Goal: Information Seeking & Learning: Learn about a topic

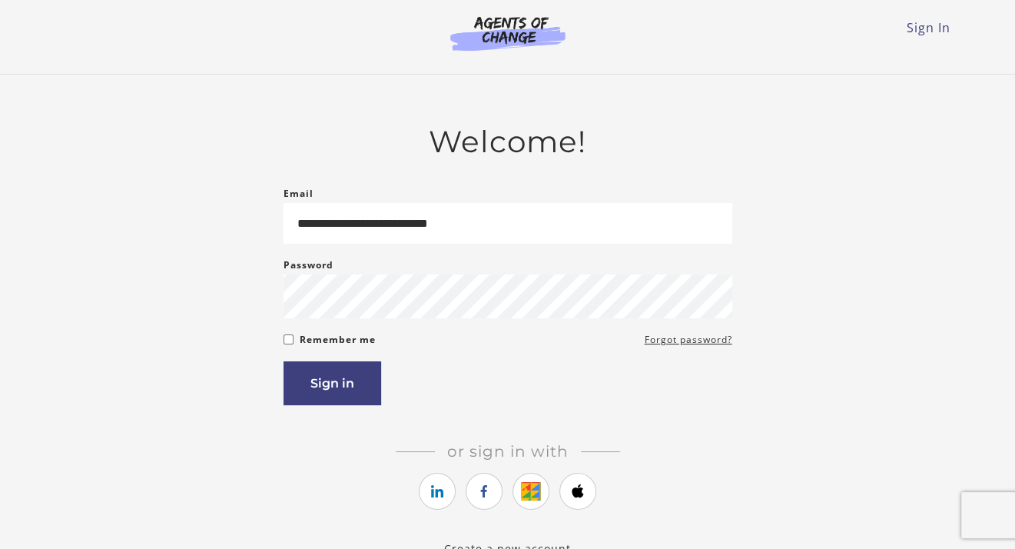
type input "**********"
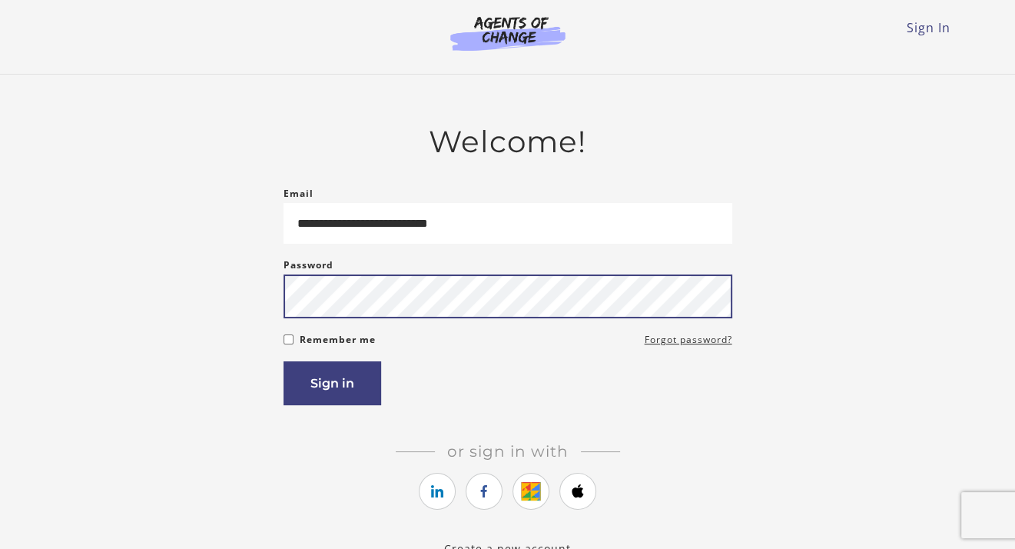
click at [284, 361] on button "Sign in" at bounding box center [333, 383] width 98 height 44
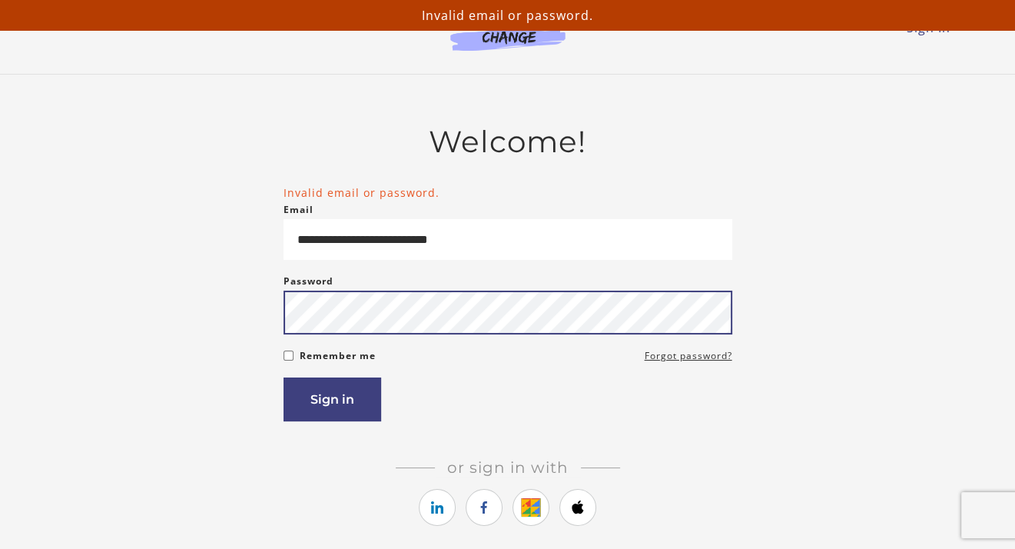
click at [284, 377] on button "Sign in" at bounding box center [333, 399] width 98 height 44
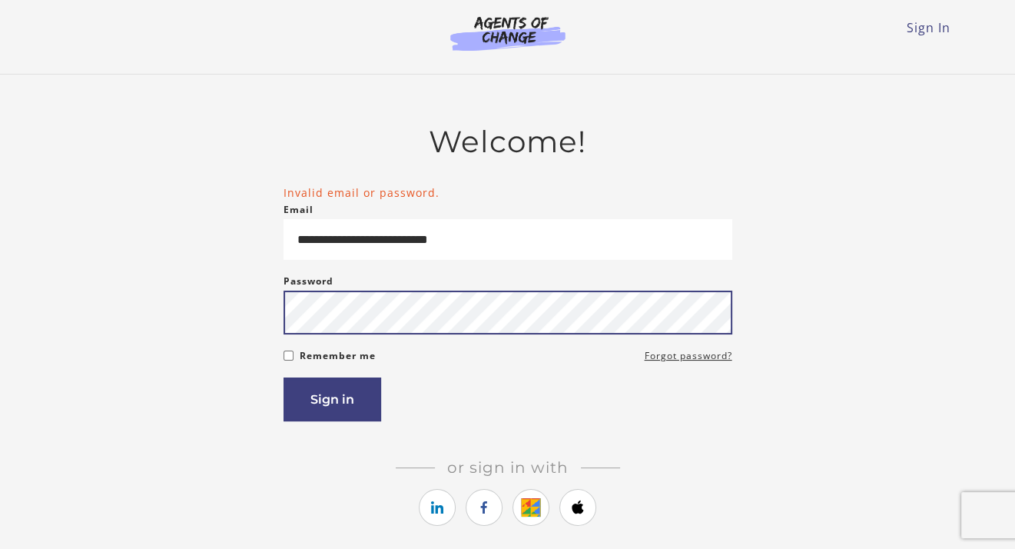
click at [284, 377] on button "Sign in" at bounding box center [333, 399] width 98 height 44
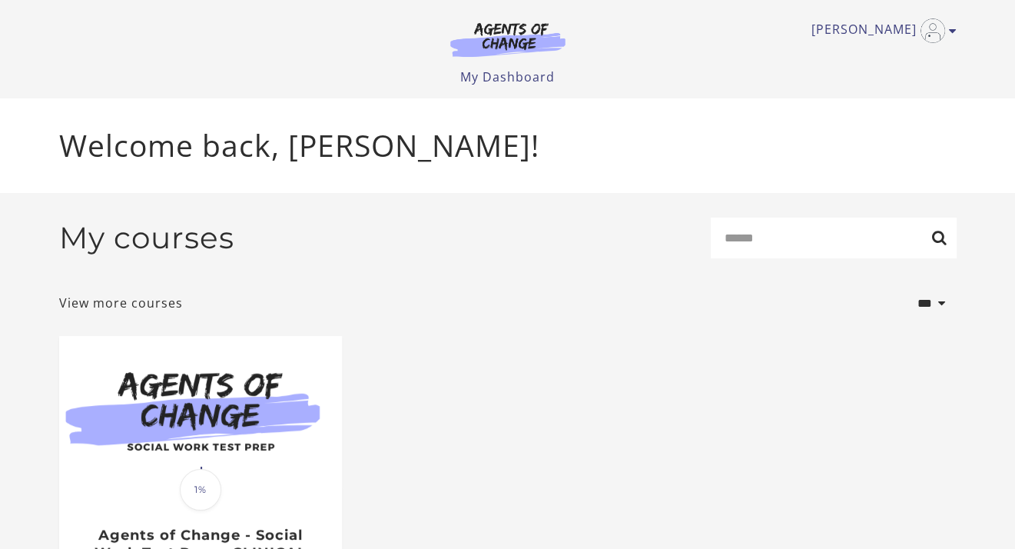
click at [953, 466] on ul "Translation missing: en.liquid.partials.dashboard_course_card.progress_descript…" at bounding box center [508, 492] width 922 height 312
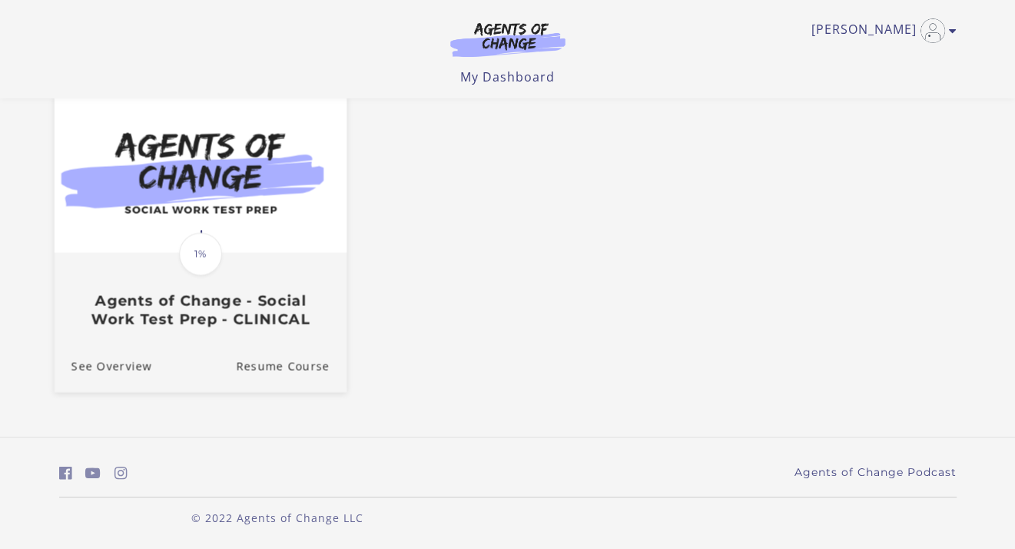
click at [155, 225] on img at bounding box center [200, 174] width 292 height 158
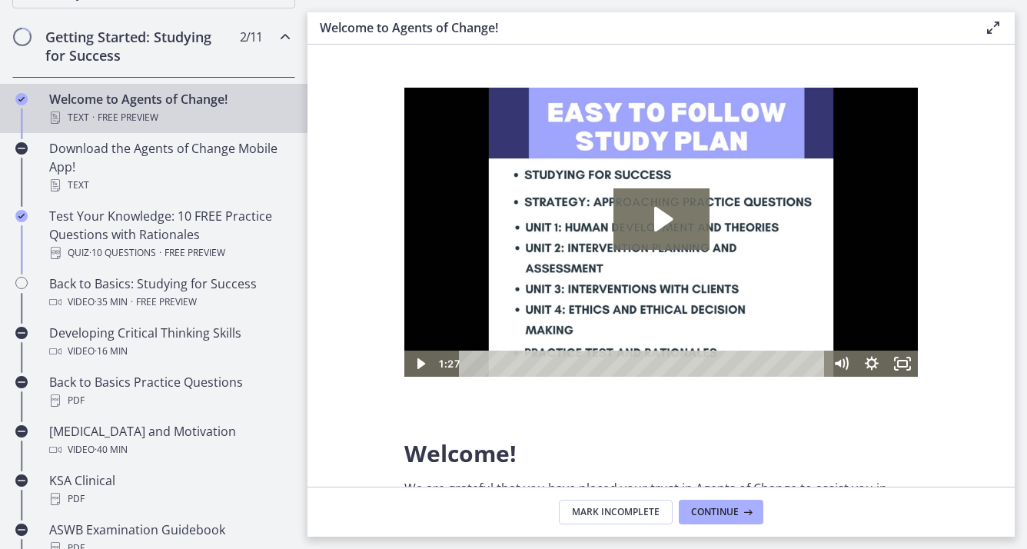
scroll to position [281, 0]
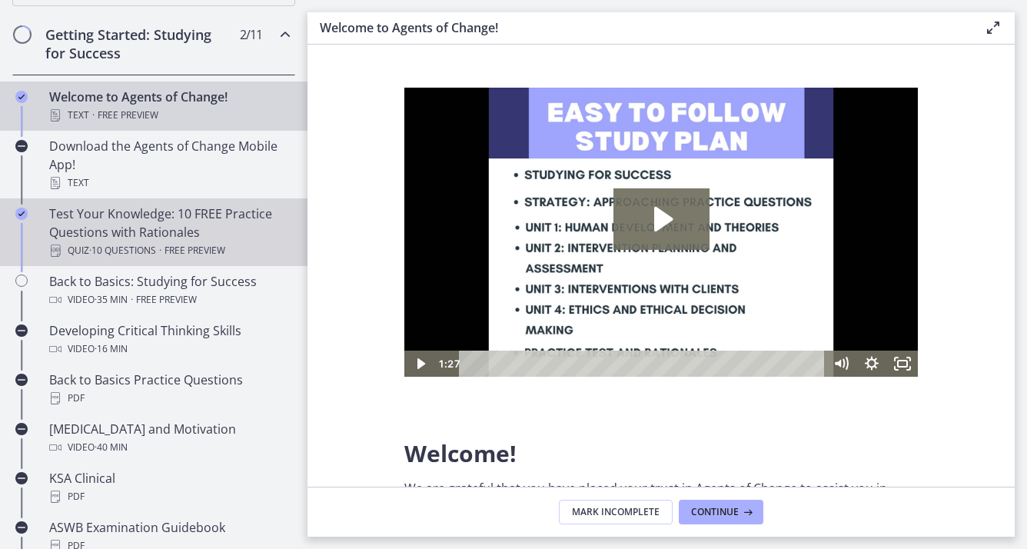
click at [229, 231] on div "Test Your Knowledge: 10 FREE Practice Questions with Rationales Quiz · 10 Quest…" at bounding box center [169, 231] width 240 height 55
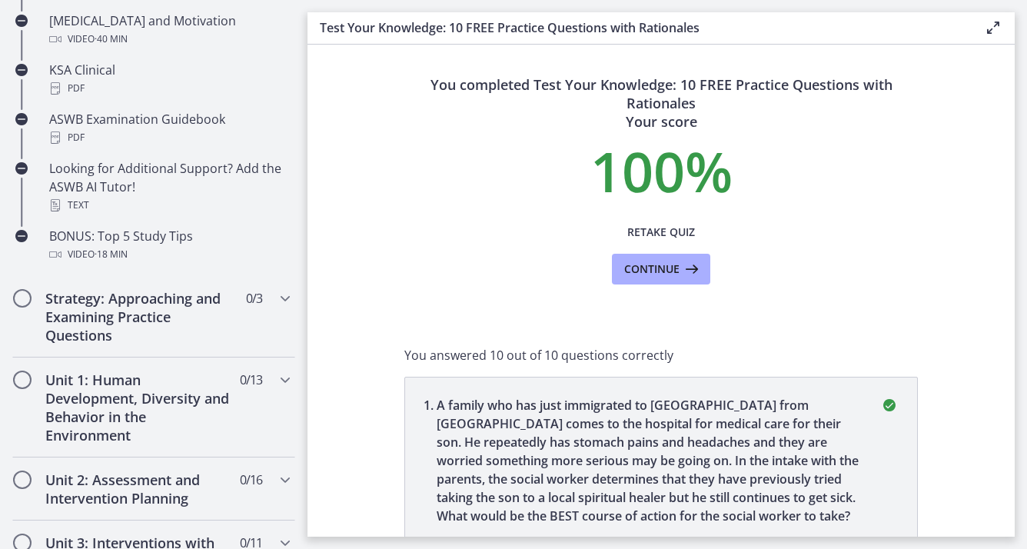
scroll to position [777, 0]
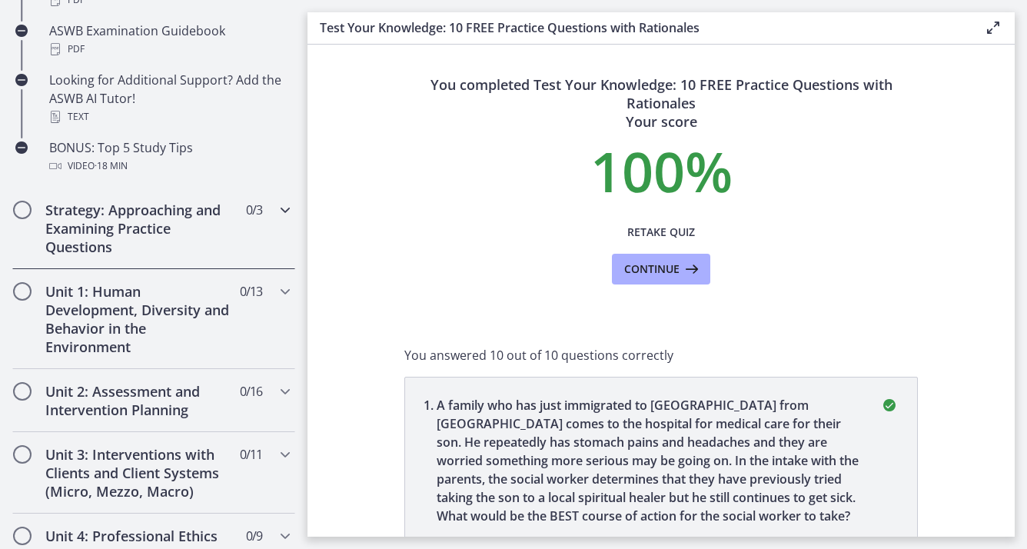
click at [200, 254] on h2 "Strategy: Approaching and Examining Practice Questions" at bounding box center [139, 228] width 188 height 55
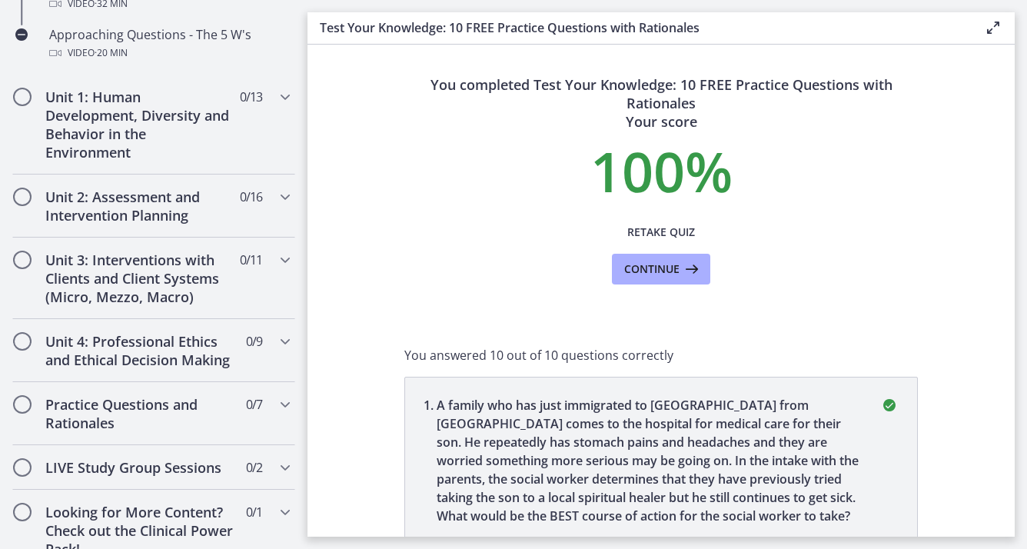
scroll to position [394, 0]
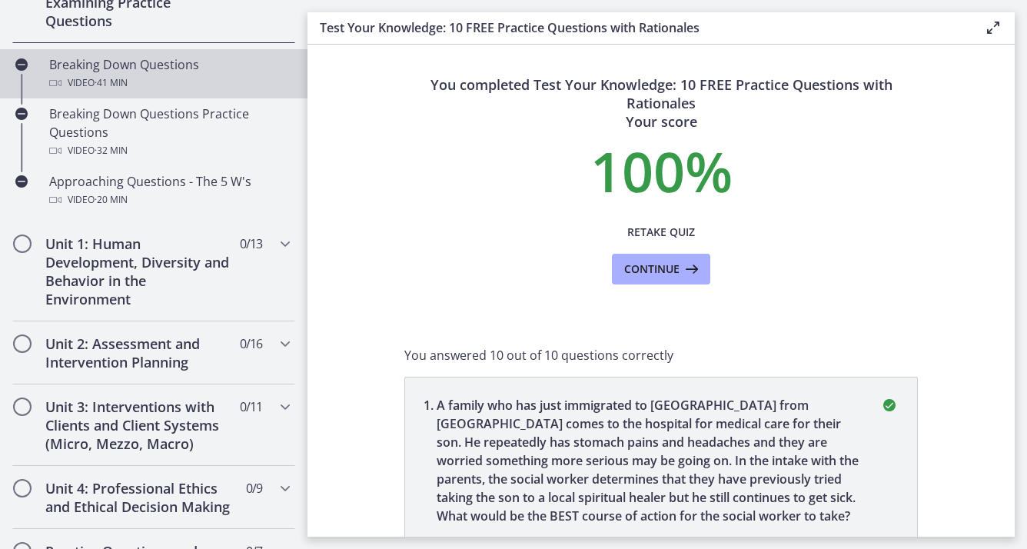
click at [191, 69] on div "Breaking Down Questions Video · 41 min" at bounding box center [169, 73] width 240 height 37
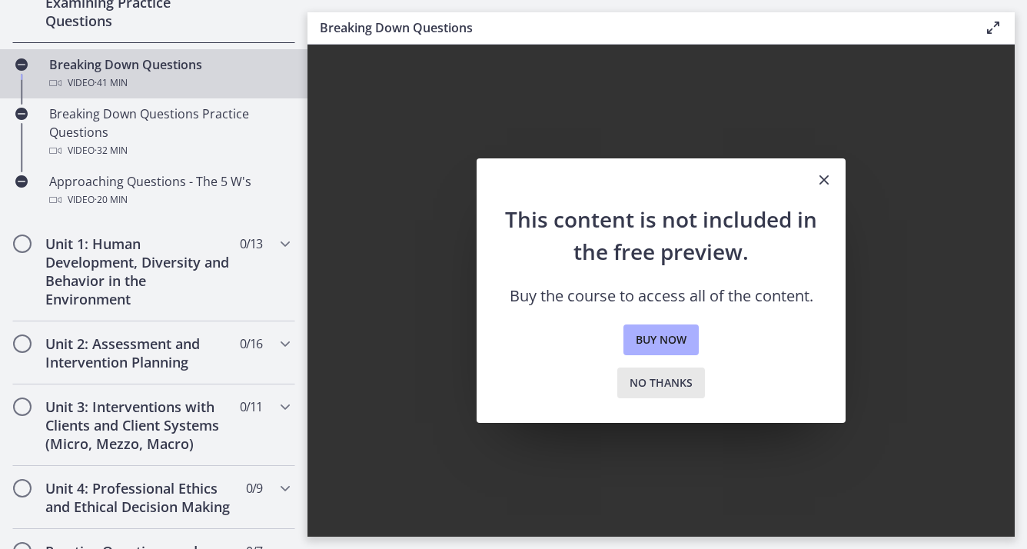
click at [670, 378] on span "No thanks" at bounding box center [661, 383] width 63 height 18
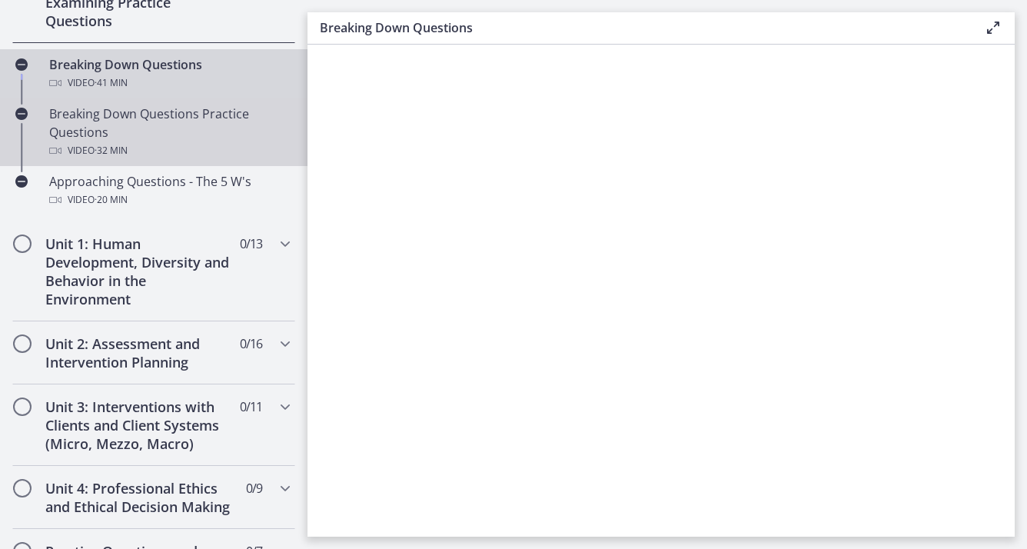
click at [201, 121] on div "Breaking Down Questions Practice Questions Video · 32 min" at bounding box center [169, 132] width 240 height 55
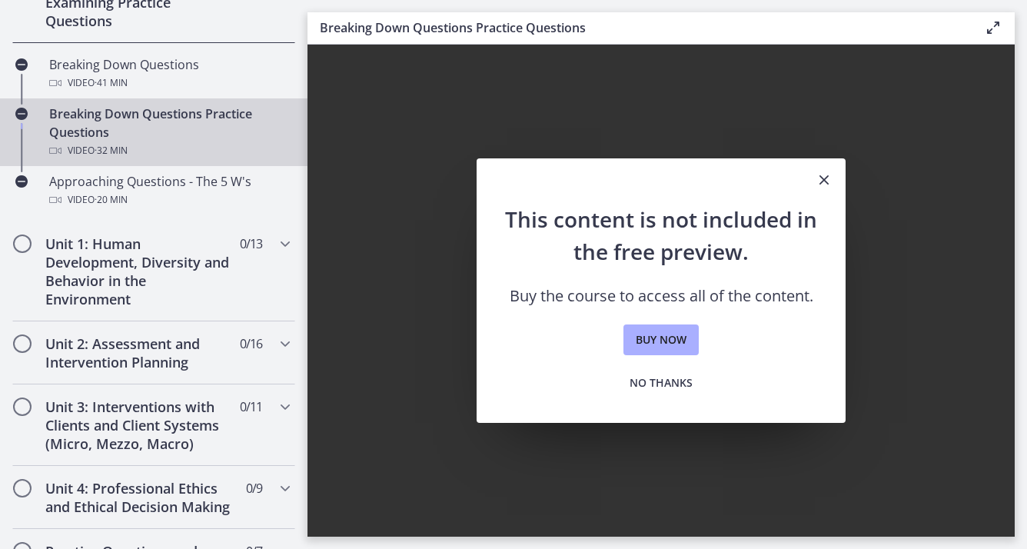
click at [819, 178] on icon "Close" at bounding box center [824, 180] width 18 height 18
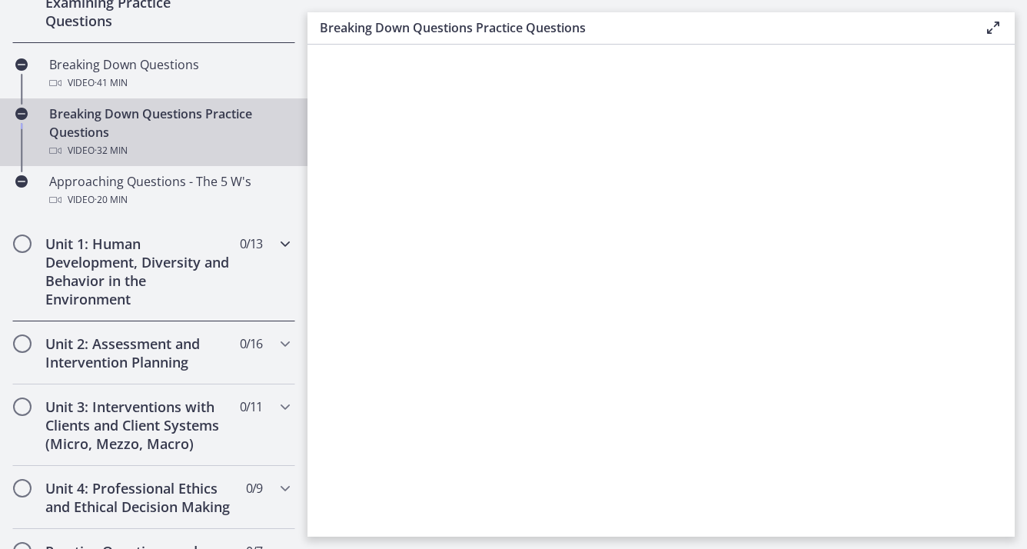
click at [114, 304] on h2 "Unit 1: Human Development, Diversity and Behavior in the Environment" at bounding box center [139, 271] width 188 height 74
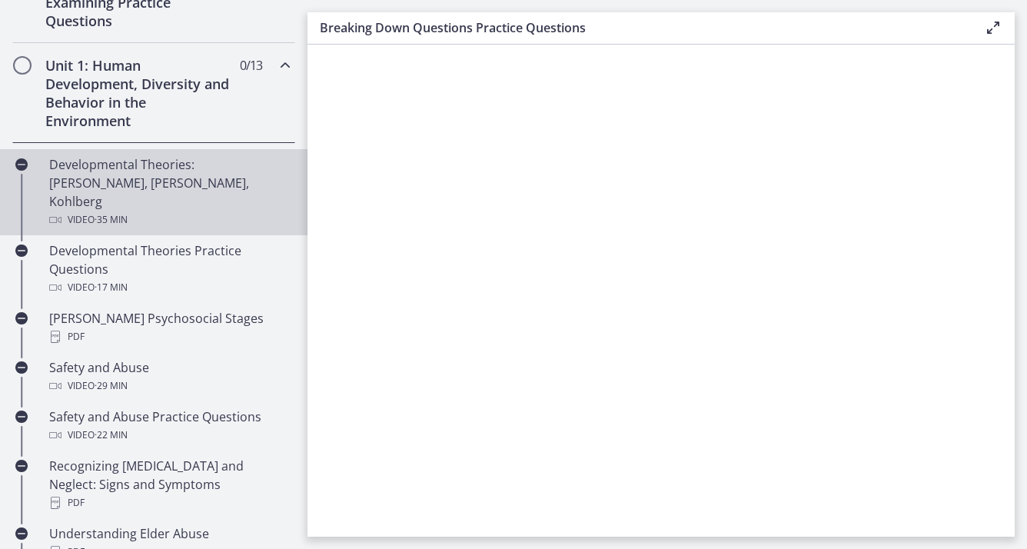
click at [145, 211] on div "Video · 35 min" at bounding box center [169, 220] width 240 height 18
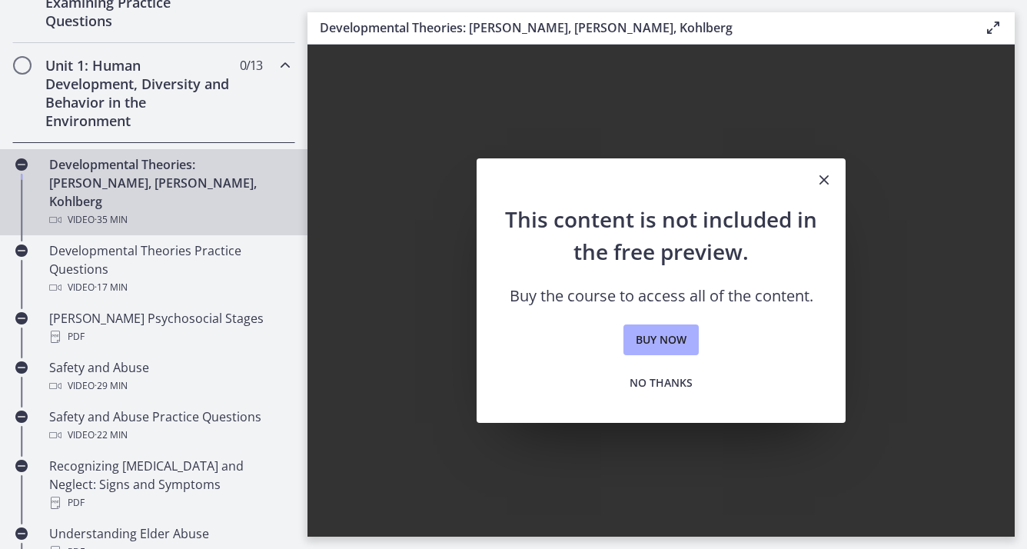
click at [834, 173] on button "Close" at bounding box center [824, 180] width 43 height 45
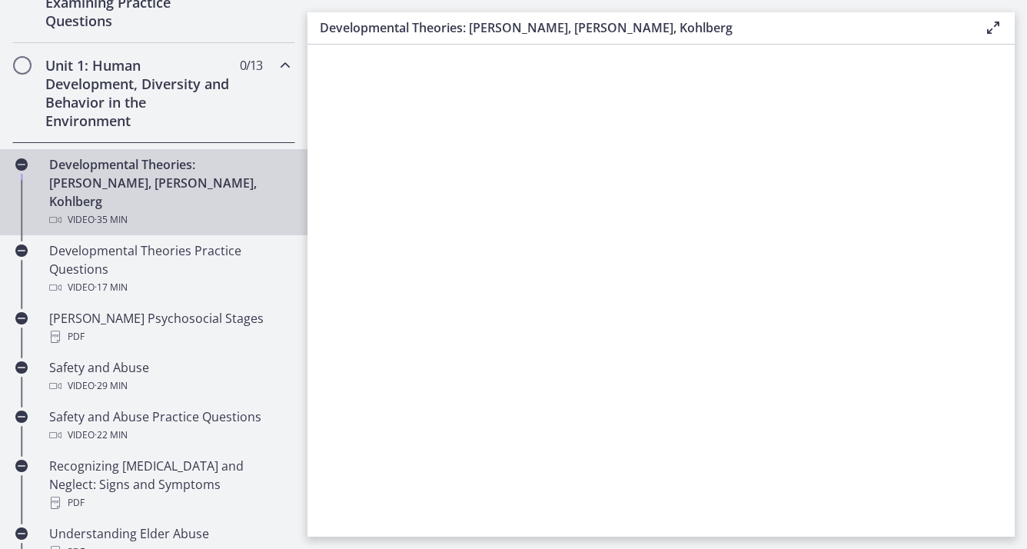
click at [1026, 28] on html "Skip to main content Go to Dashboard Go to Dashboard Go to Dashboard Agents of …" at bounding box center [513, 274] width 1027 height 549
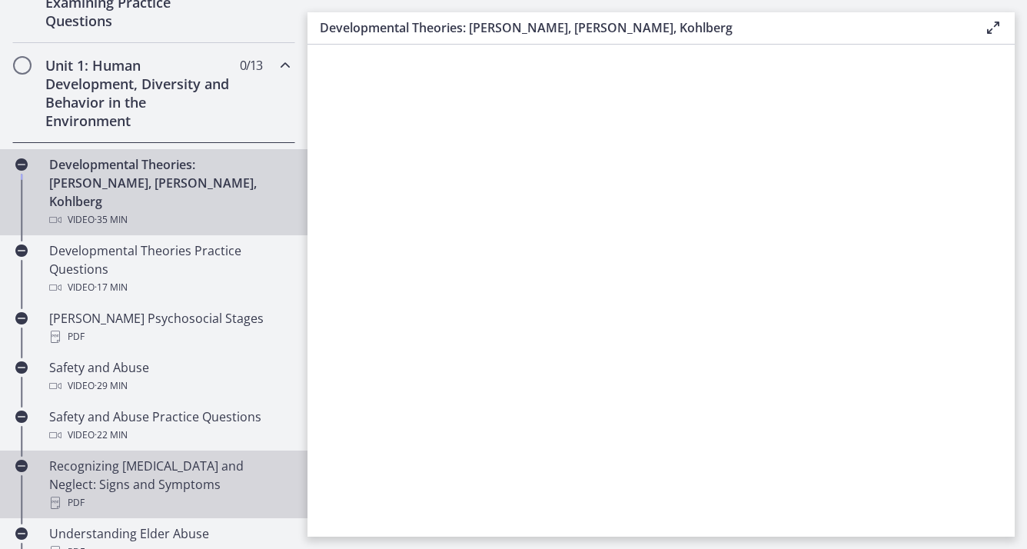
click at [170, 450] on link "Recognizing Child Abuse and Neglect: Signs and Symptoms PDF" at bounding box center [153, 484] width 307 height 68
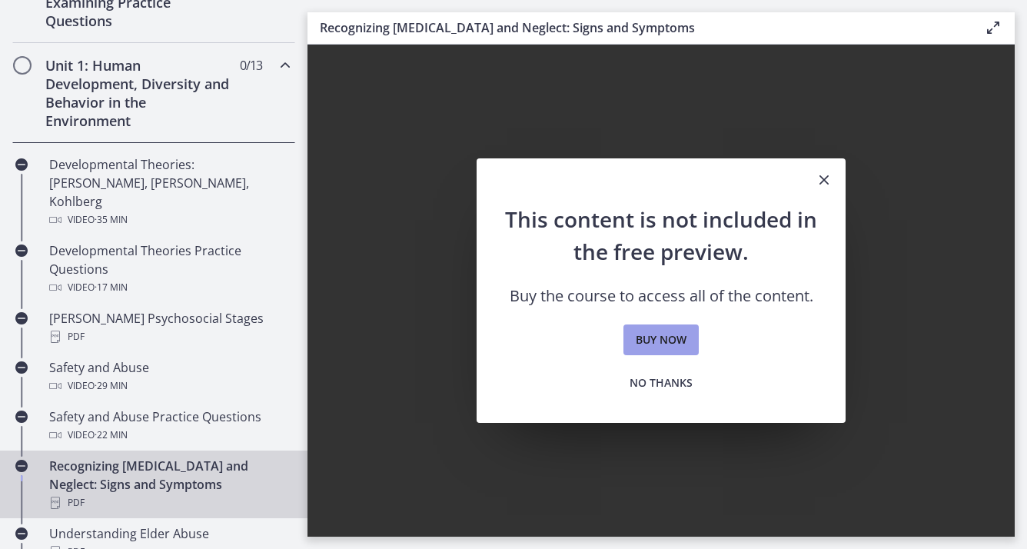
click at [657, 352] on link "Buy now" at bounding box center [660, 339] width 75 height 31
